Goal: Task Accomplishment & Management: Manage account settings

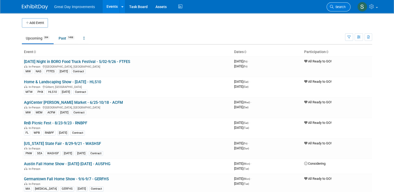
click at [340, 10] on link "Search" at bounding box center [338, 6] width 24 height 9
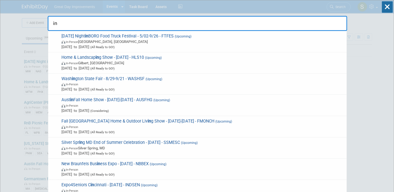
type input "i"
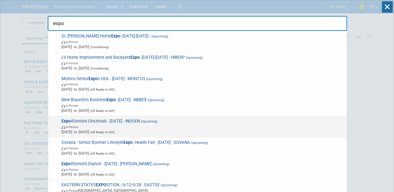
type input "expo"
click at [142, 127] on span "In-Person" at bounding box center [202, 126] width 282 height 5
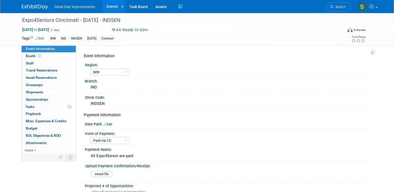
select select "MW"
select select "Paid via CC"
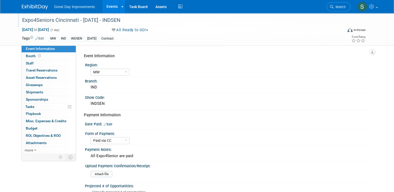
click at [71, 18] on div "Expo4Seniors Cincinnati - [DATE] - INDSEN" at bounding box center [178, 20] width 316 height 9
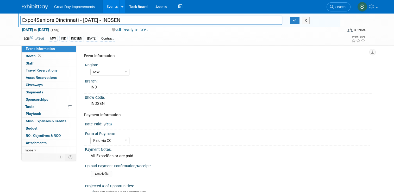
drag, startPoint x: 78, startPoint y: 20, endPoint x: 15, endPoint y: 17, distance: 63.0
click at [16, 17] on div "Expo4Seniors Cincinnati - [DATE] - INDSEN" at bounding box center [150, 21] width 269 height 8
click at [71, 24] on div "Expo4Seniors Cincinnati - 9/10/25 - INDSEN Expo4Seniors Cincinnati - 9/10/25 - …" at bounding box center [180, 21] width 320 height 8
click at [59, 19] on input "Expo4Seniors Cincinnati - [DATE] - INDSEN" at bounding box center [151, 20] width 262 height 9
drag, startPoint x: 53, startPoint y: 19, endPoint x: 76, endPoint y: 27, distance: 24.3
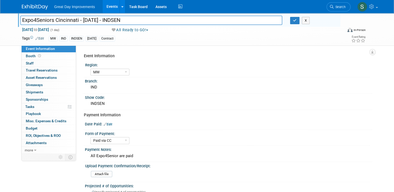
click at [76, 27] on div "Expo4Seniors Cincinnati - 9/10/25 - INDSEN Expo4Seniors Cincinnati - 9/10/25 - …" at bounding box center [197, 29] width 358 height 33
type input "Expo4Seniors - 9/10/25 - INDSEN"
click at [297, 24] on div "Expo4Seniors - 9/10/25 - INDSEN X" at bounding box center [178, 21] width 324 height 8
click at [297, 23] on button "button" at bounding box center [294, 20] width 9 height 7
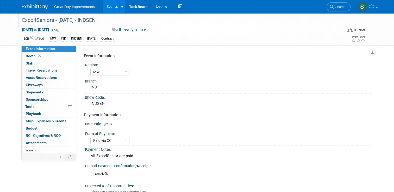
click at [50, 20] on div "Expo4Seniors - 9/10/25 - INDSEN" at bounding box center [178, 20] width 316 height 9
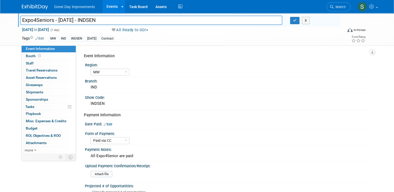
click at [50, 20] on input "Expo4Seniors - 9/10/25 - INDSEN" at bounding box center [151, 20] width 262 height 9
type input "Expo4Seniors Indianapolis - 9/10/25 - INDSEN"
click at [296, 19] on icon "button" at bounding box center [295, 20] width 4 height 3
